Goal: Task Accomplishment & Management: Manage account settings

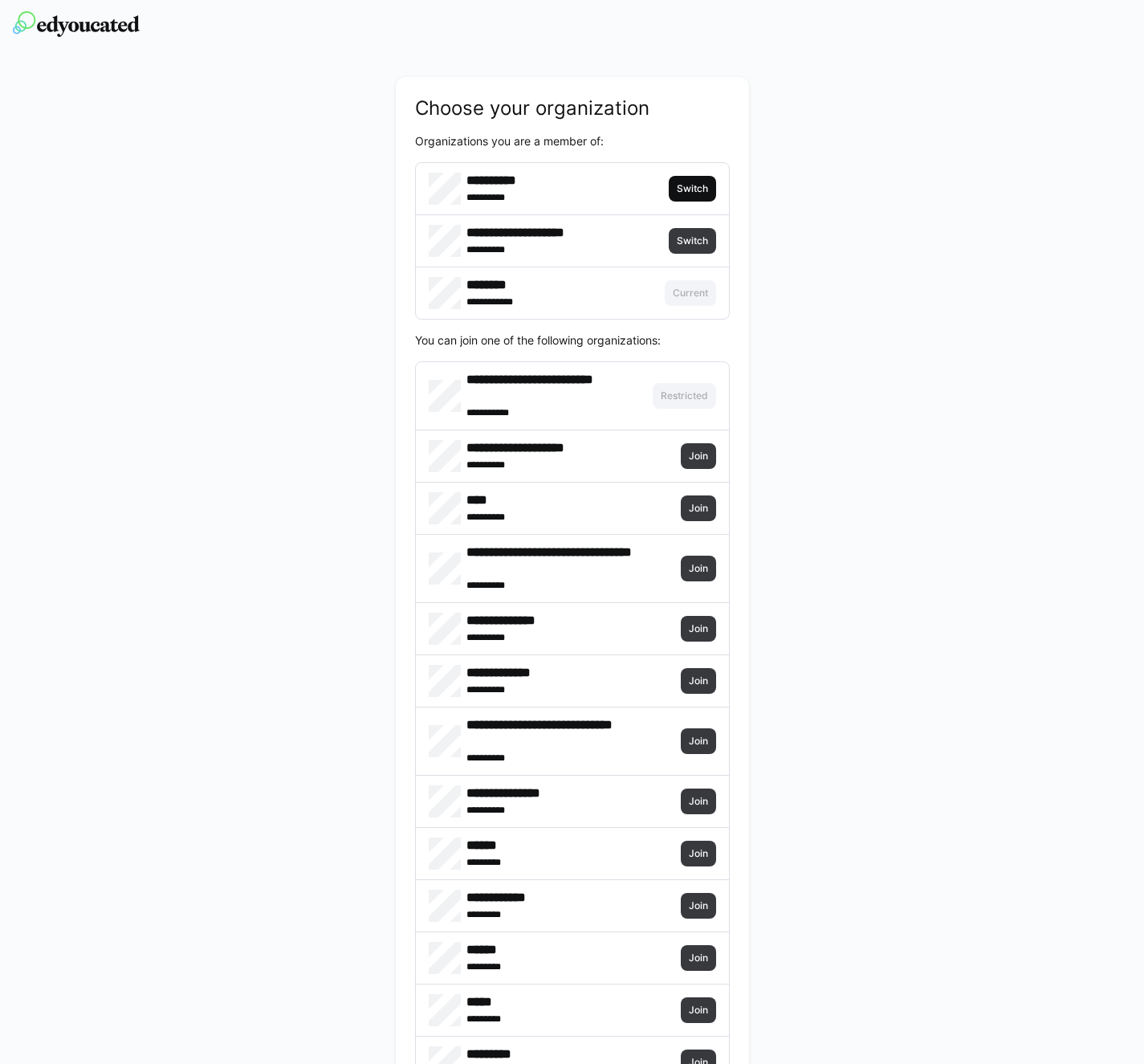
click at [703, 186] on span "Switch" at bounding box center [692, 189] width 35 height 13
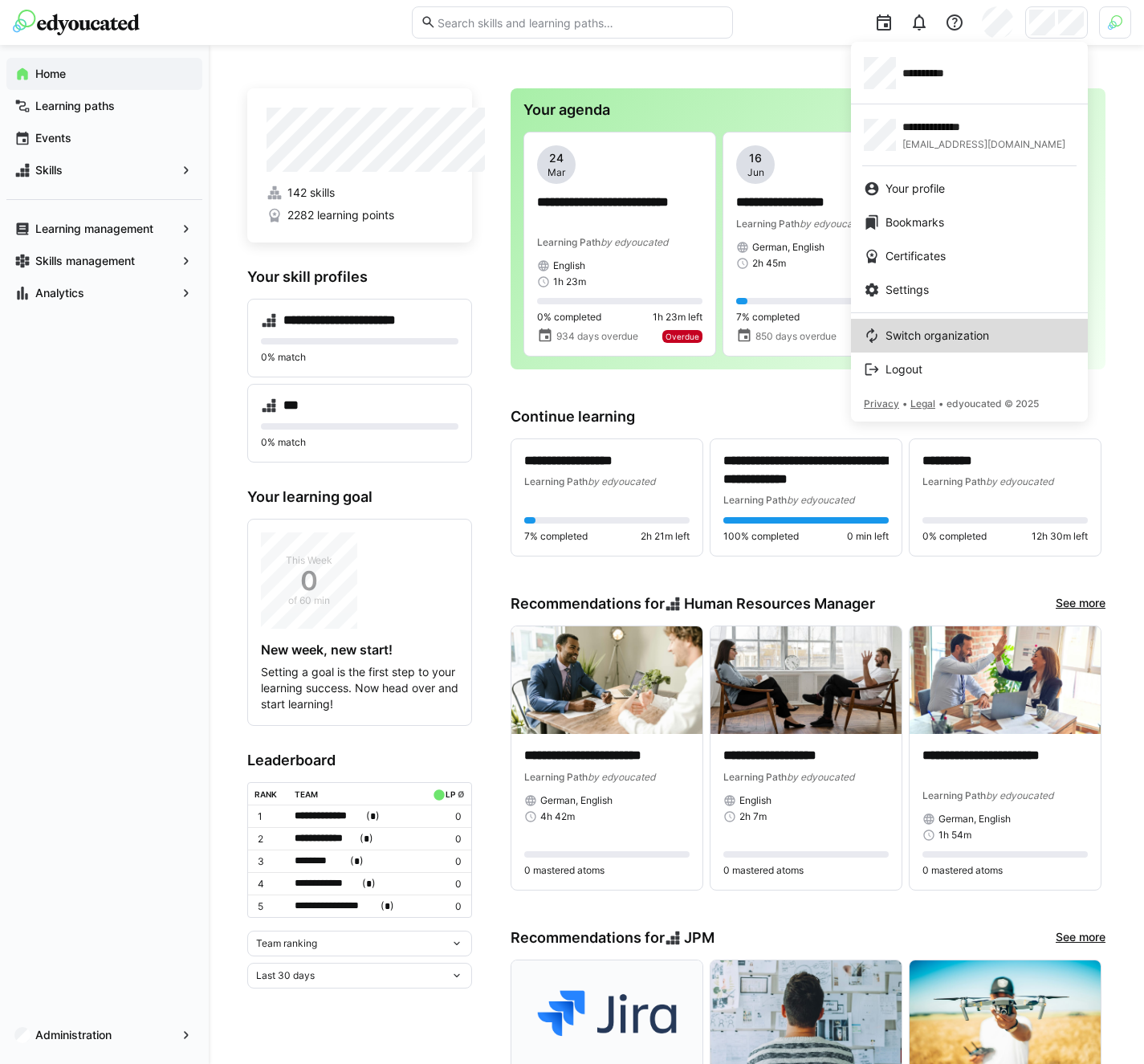
click at [963, 331] on span "Switch organization" at bounding box center [938, 336] width 104 height 16
